Goal: Feedback & Contribution: Submit feedback/report problem

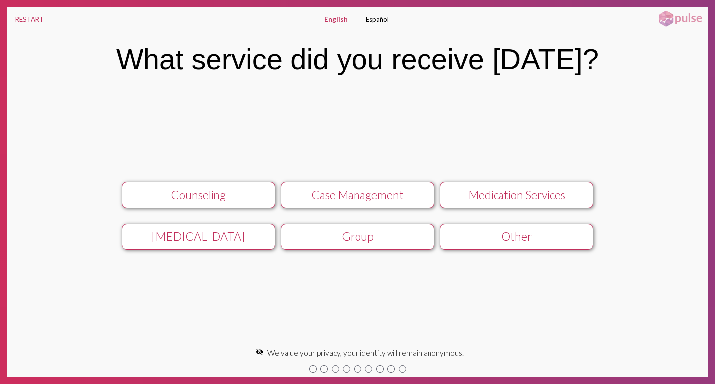
click at [330, 299] on div "Counseling Case Management Medication Services [MEDICAL_DATA] Group Other keybo…" at bounding box center [357, 215] width 700 height 257
click at [345, 235] on div "Group" at bounding box center [357, 236] width 137 height 14
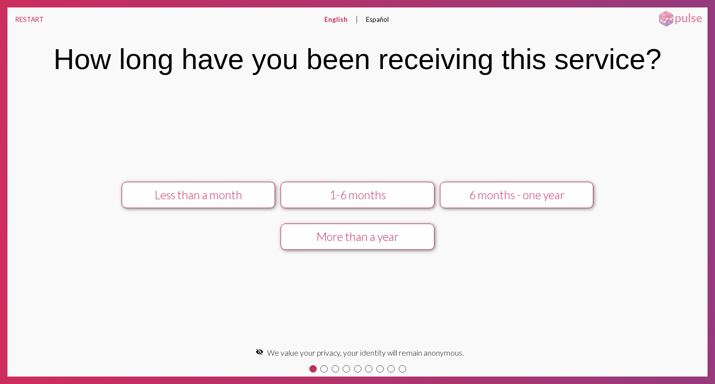
click at [476, 194] on div "6 months - one year" at bounding box center [517, 195] width 137 height 14
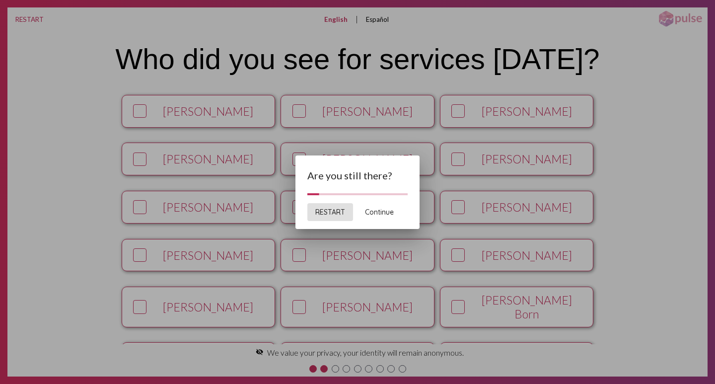
click at [377, 213] on span "Continue" at bounding box center [379, 212] width 29 height 9
click at [379, 211] on span "Continue" at bounding box center [379, 212] width 29 height 9
